Goal: Task Accomplishment & Management: Use online tool/utility

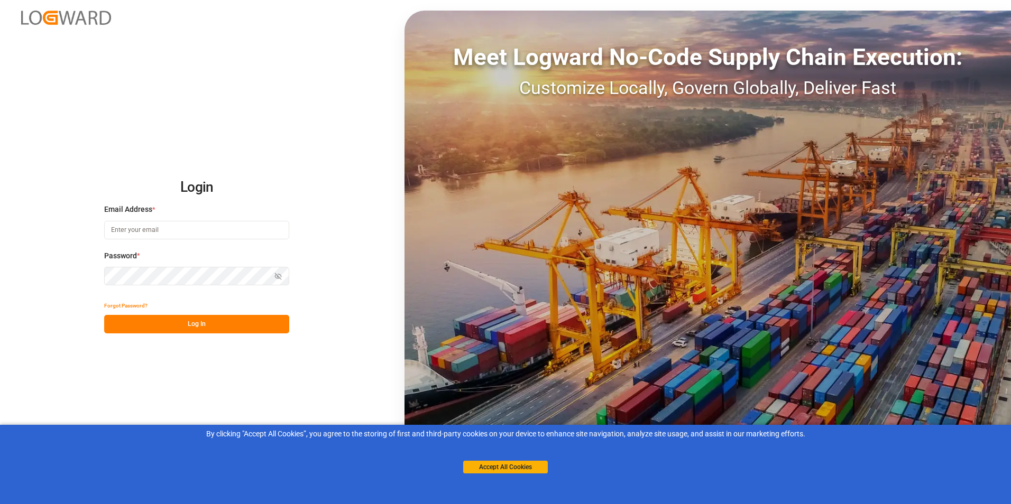
click at [154, 228] on input at bounding box center [196, 230] width 185 height 19
type input "[EMAIL_ADDRESS][DOMAIN_NAME]"
click at [181, 326] on button "Log In" at bounding box center [196, 324] width 185 height 19
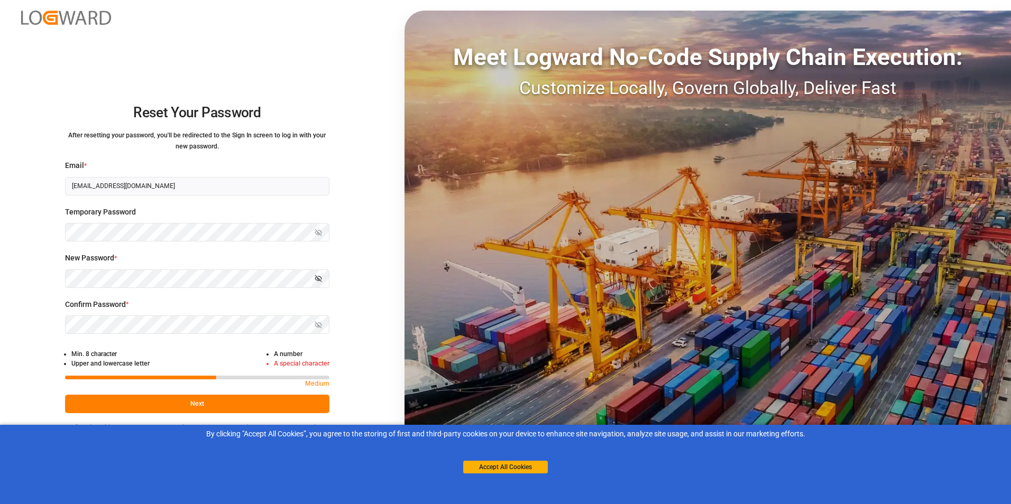
click at [323, 281] on button "Show password" at bounding box center [318, 279] width 22 height 19
click at [224, 298] on small "Password should meet all the conditions." at bounding box center [197, 295] width 264 height 10
click at [26, 264] on div "Reset Your Password After resetting your password, you'll be redirected to the …" at bounding box center [197, 252] width 394 height 504
click at [509, 465] on button "Accept All Cookies" at bounding box center [505, 467] width 85 height 13
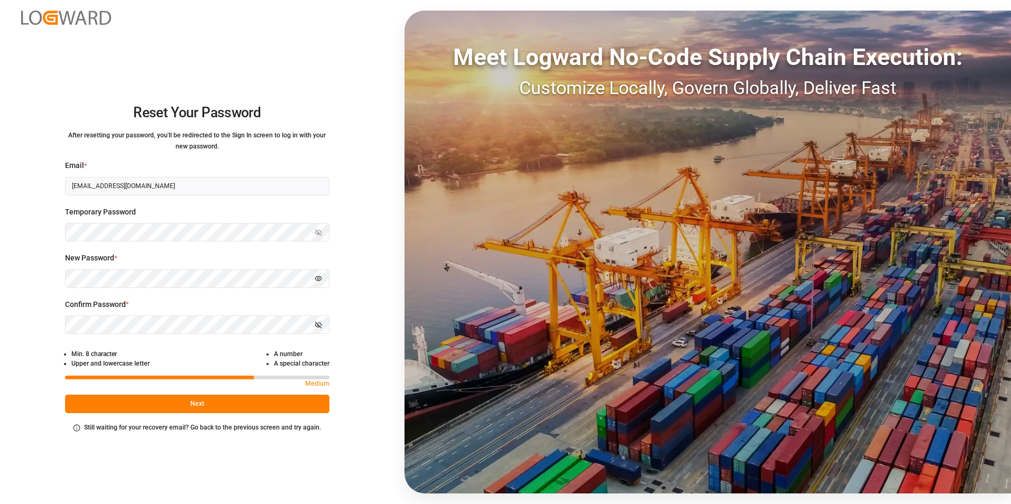
click at [215, 402] on button "Next" at bounding box center [197, 404] width 264 height 19
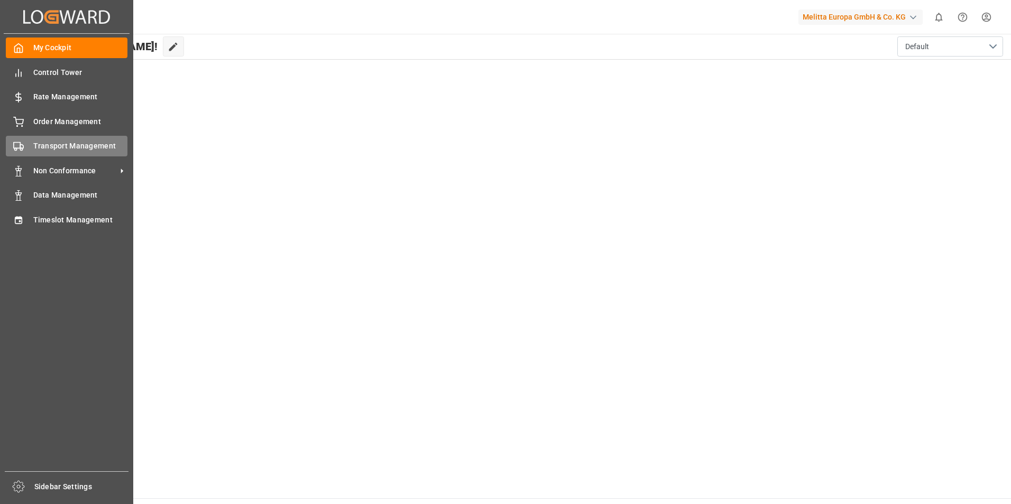
click at [80, 146] on span "Transport Management" at bounding box center [80, 146] width 95 height 11
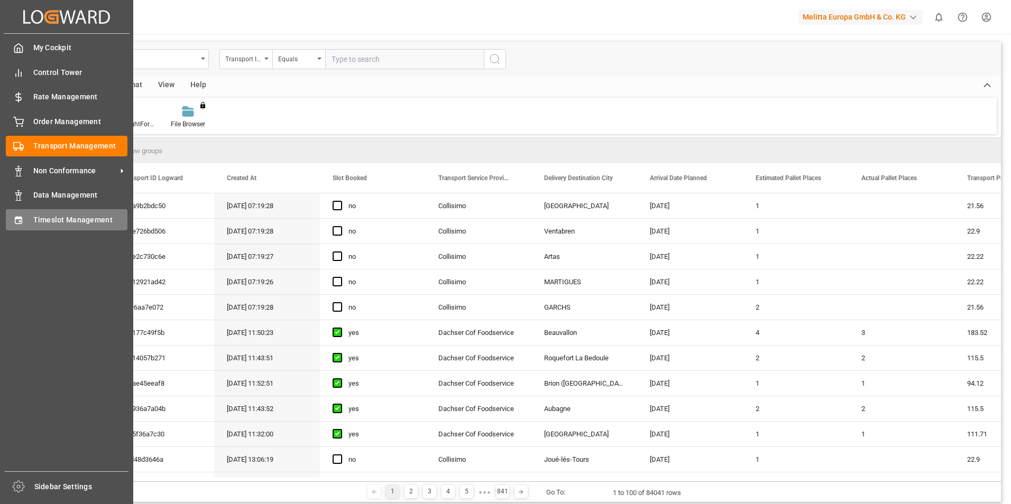
click at [65, 213] on div "Timeslot Management Timeslot Management" at bounding box center [67, 219] width 122 height 21
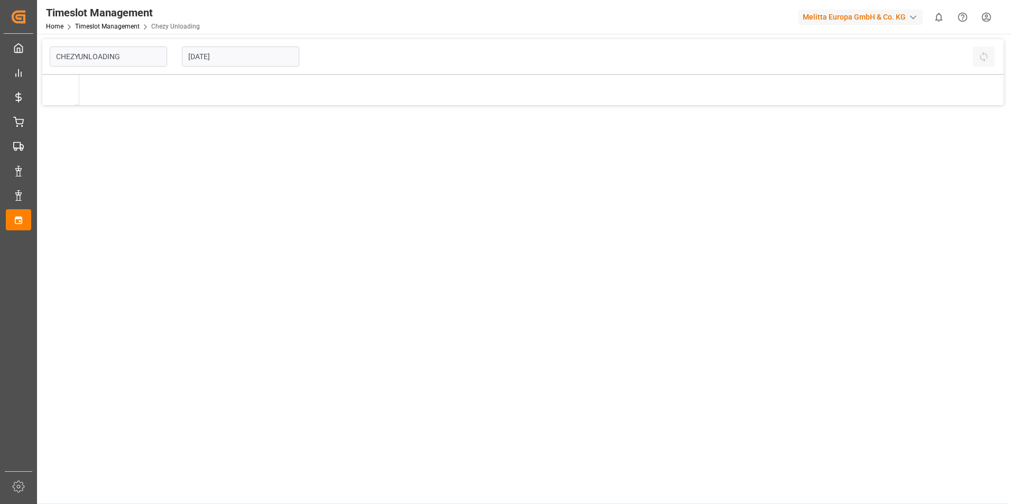
type input "Chezy Unloading"
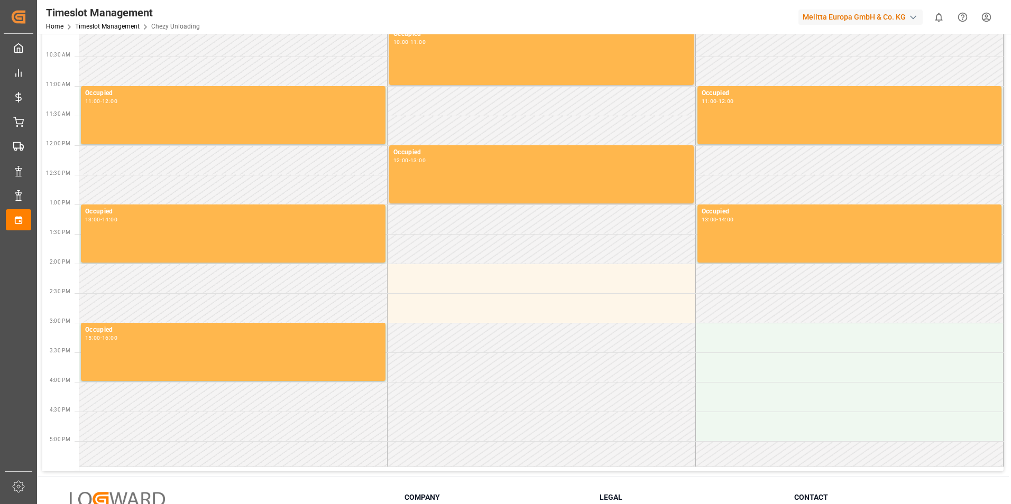
scroll to position [190, 0]
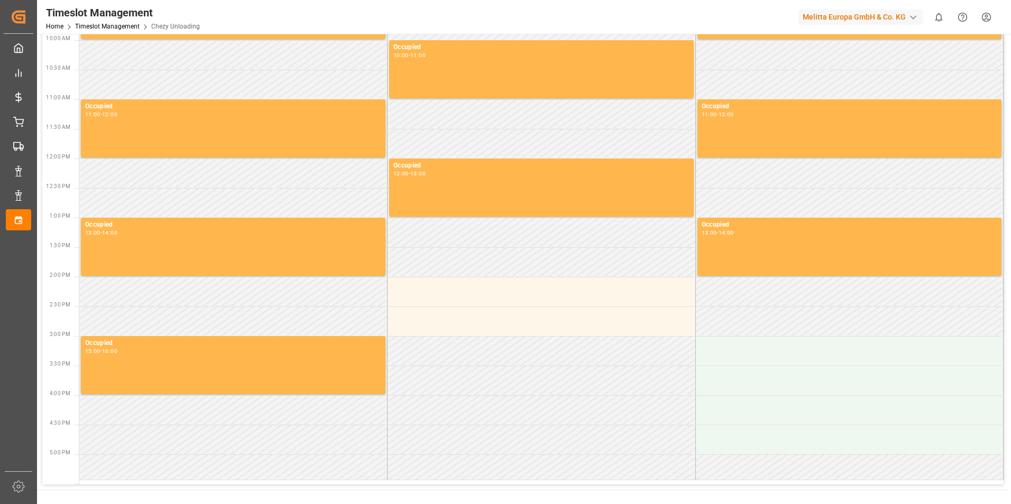
click at [912, 17] on div "button" at bounding box center [913, 17] width 11 height 11
